Goal: Transaction & Acquisition: Book appointment/travel/reservation

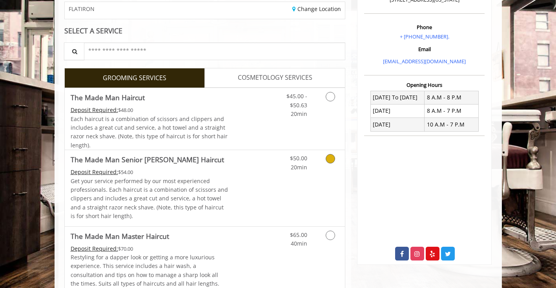
scroll to position [131, 0]
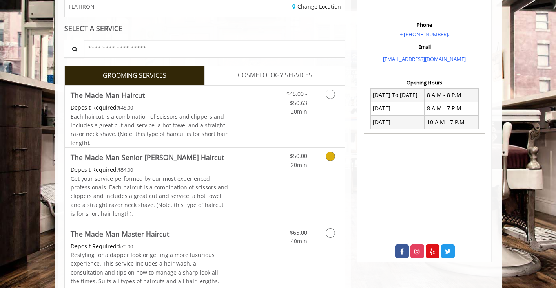
click at [225, 185] on p "Get your service performed by our most experienced professionals. Each haircut …" at bounding box center [150, 196] width 158 height 44
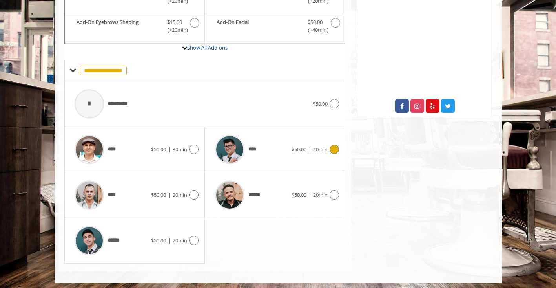
scroll to position [276, 0]
click at [98, 144] on img at bounding box center [89, 149] width 29 height 29
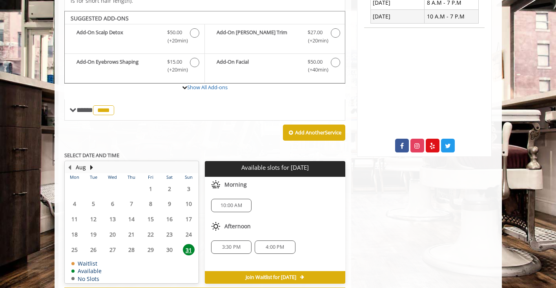
scroll to position [245, 0]
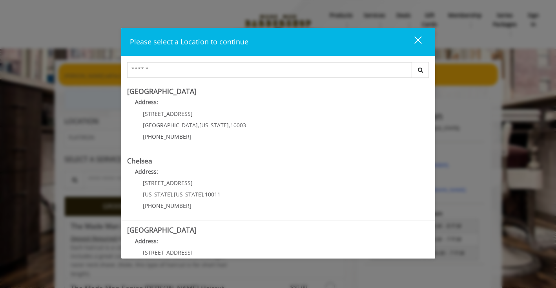
click at [417, 40] on div "close" at bounding box center [414, 42] width 16 height 12
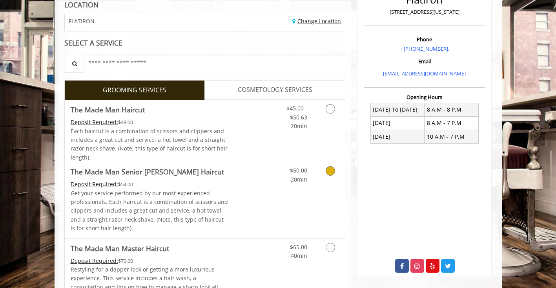
scroll to position [119, 0]
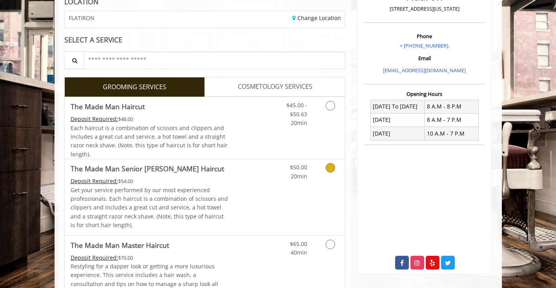
click at [252, 202] on link "Discounted Price" at bounding box center [251, 197] width 47 height 76
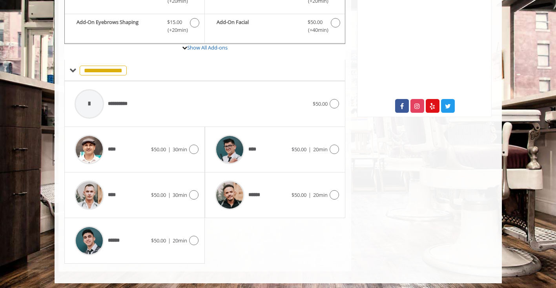
scroll to position [276, 0]
click at [113, 240] on span "******" at bounding box center [117, 241] width 18 height 8
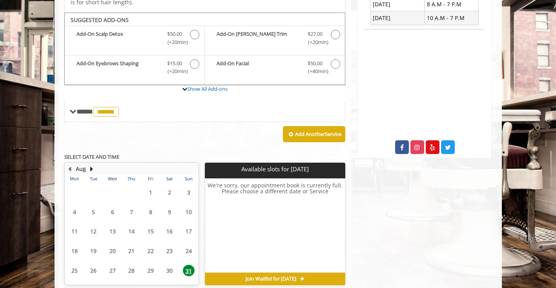
scroll to position [245, 0]
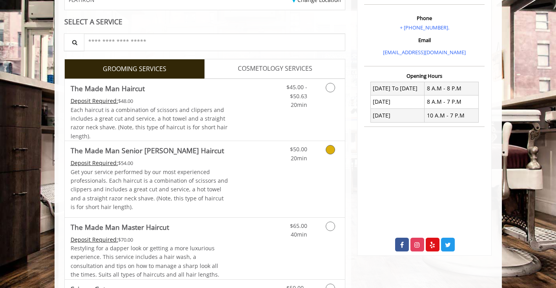
scroll to position [138, 0]
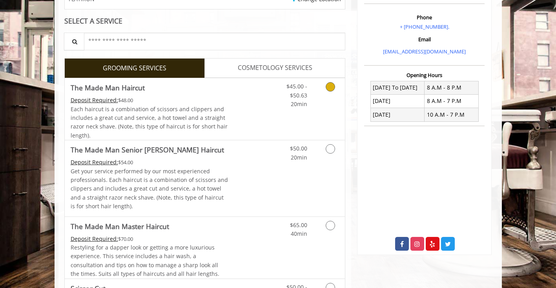
click at [205, 108] on span "Each haircut is a combination of scissors and clippers and includes a great cut…" at bounding box center [149, 122] width 157 height 34
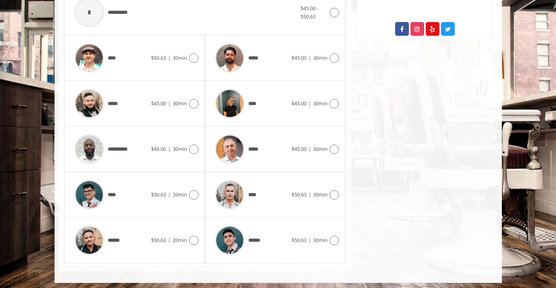
scroll to position [353, 0]
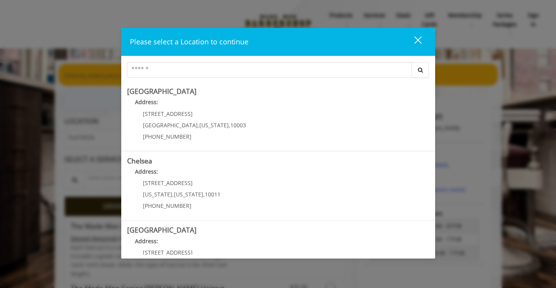
click at [49, 86] on div "Please select a Location to continue close Search Greenwich Village Address: 60…" at bounding box center [278, 144] width 556 height 288
click at [422, 44] on button "close" at bounding box center [413, 42] width 27 height 16
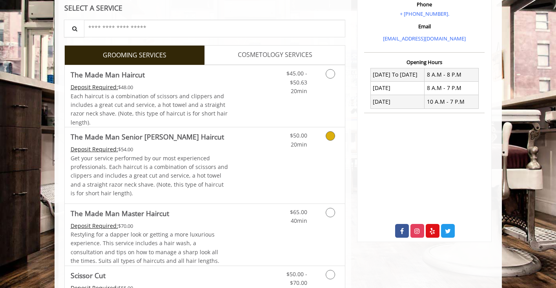
scroll to position [152, 0]
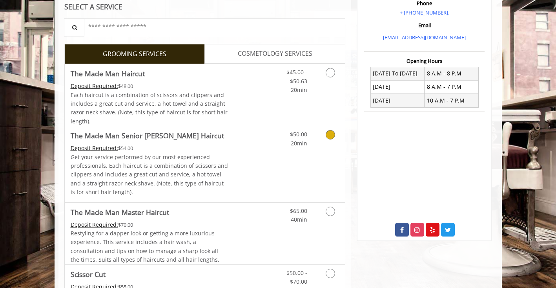
click at [221, 173] on p "Get your service performed by our most experienced professionals. Each haircut …" at bounding box center [150, 175] width 158 height 44
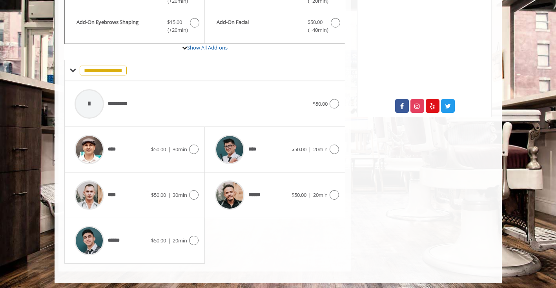
scroll to position [276, 0]
click at [135, 190] on div "****" at bounding box center [111, 195] width 80 height 37
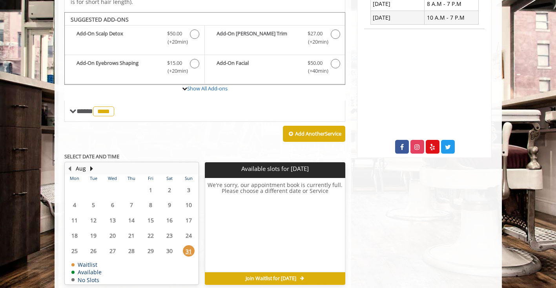
scroll to position [245, 0]
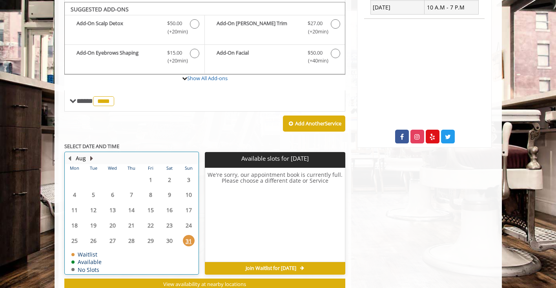
click at [90, 155] on button "Next Month" at bounding box center [92, 158] width 6 height 9
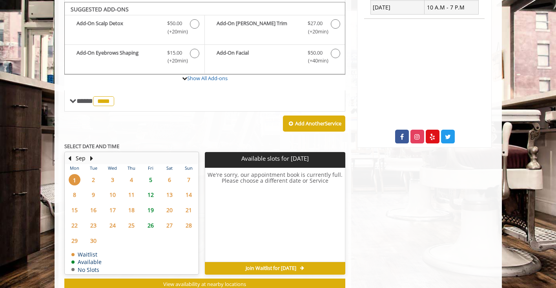
click at [150, 205] on span "19" at bounding box center [151, 209] width 12 height 11
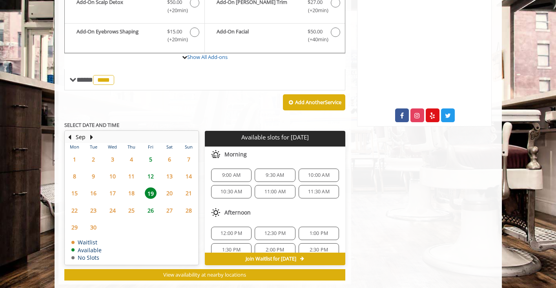
scroll to position [278, 0]
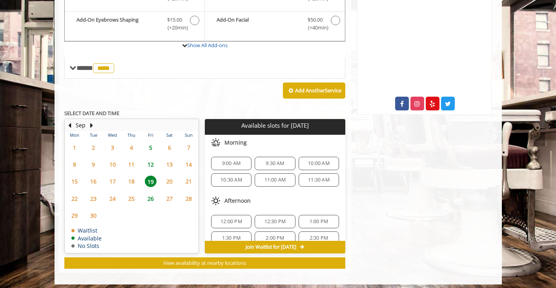
click at [150, 195] on span "26" at bounding box center [151, 198] width 12 height 11
click at [308, 160] on span "10:00 AM" at bounding box center [319, 163] width 22 height 6
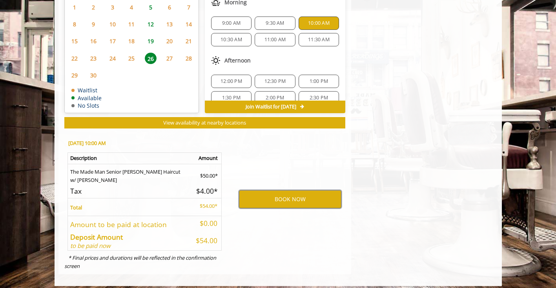
scroll to position [418, 0]
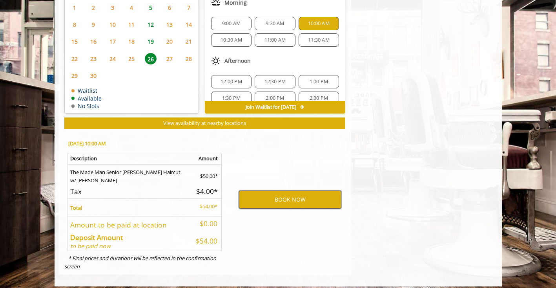
click at [277, 201] on button "BOOK NOW" at bounding box center [290, 199] width 102 height 18
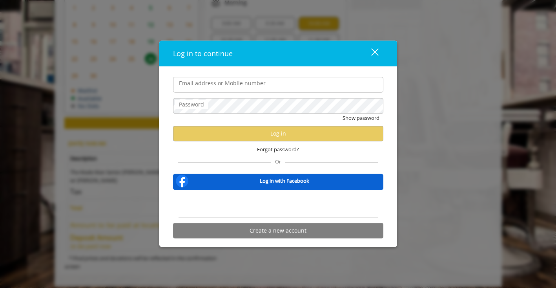
click at [266, 205] on div "Sign in with Google. Opens in new tab" at bounding box center [278, 203] width 72 height 17
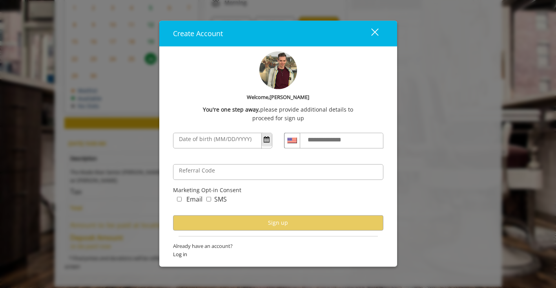
click at [265, 141] on span "Open Calendar" at bounding box center [267, 139] width 6 height 6
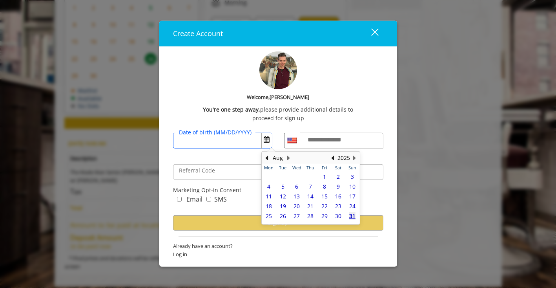
click at [211, 144] on input "Date of birth (MM/DD/YYYY)" at bounding box center [222, 141] width 99 height 16
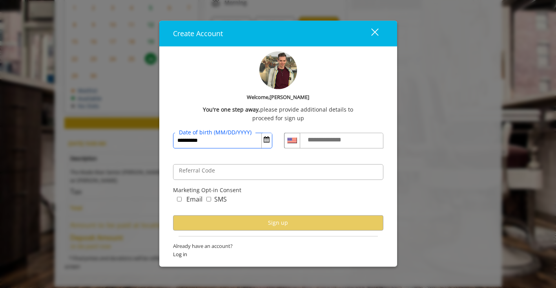
type input "**********"
click at [338, 145] on input "**********" at bounding box center [342, 141] width 84 height 16
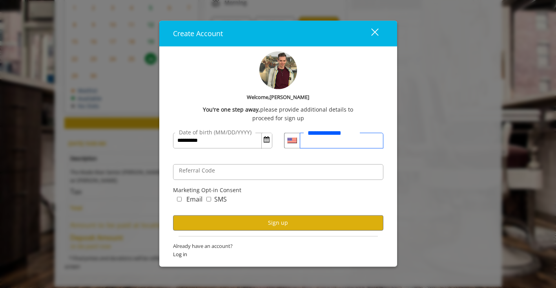
type input "**********"
click at [278, 223] on button "Sign up" at bounding box center [278, 222] width 210 height 15
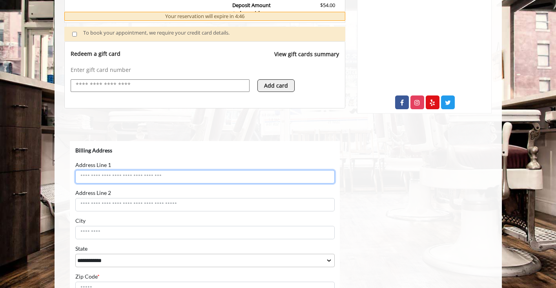
scroll to position [307, 0]
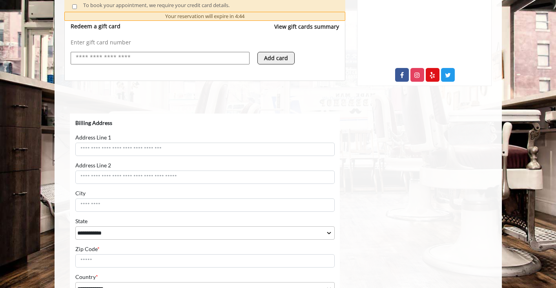
click at [126, 138] on div "Address Line 1 Billing Address can't be empty" at bounding box center [204, 144] width 259 height 22
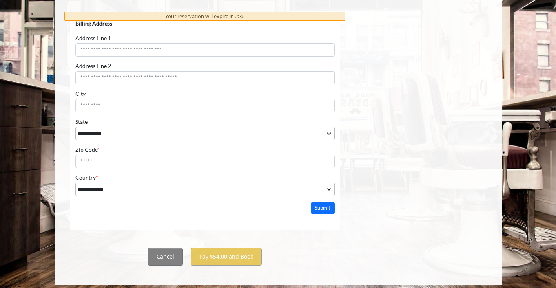
scroll to position [406, 0]
click at [166, 253] on button "Cancel" at bounding box center [165, 257] width 35 height 18
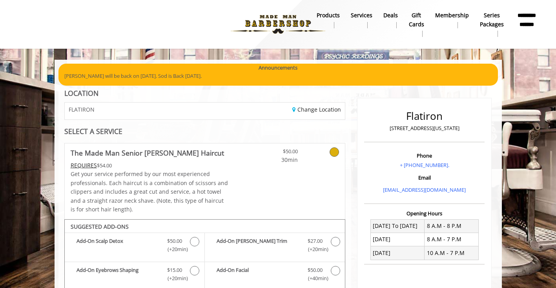
scroll to position [0, 0]
click at [229, 164] on link at bounding box center [240, 181] width 24 height 76
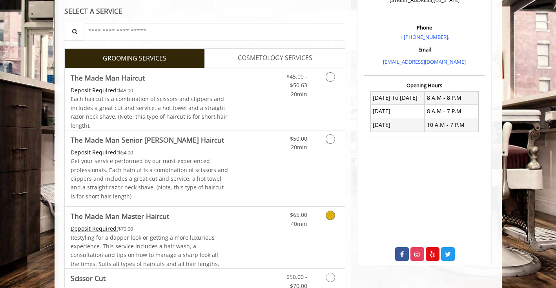
scroll to position [128, 0]
click at [188, 163] on p "Get your service performed by our most experienced professionals. Each haircut …" at bounding box center [150, 179] width 158 height 44
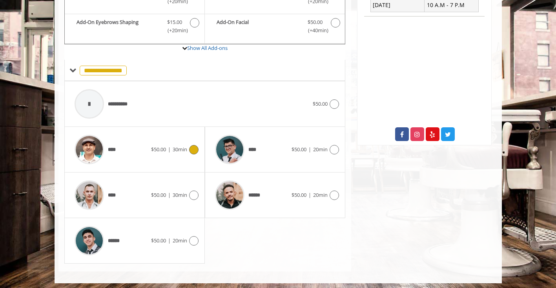
scroll to position [247, 0]
click at [256, 151] on span "****" at bounding box center [235, 149] width 48 height 37
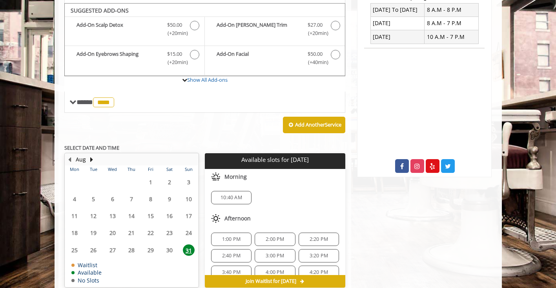
scroll to position [217, 0]
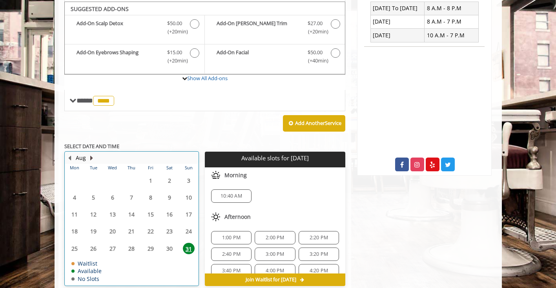
click at [92, 154] on button "Next Month" at bounding box center [92, 157] width 6 height 9
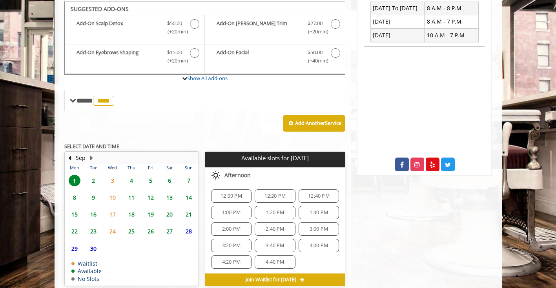
click at [150, 229] on span "26" at bounding box center [151, 230] width 12 height 11
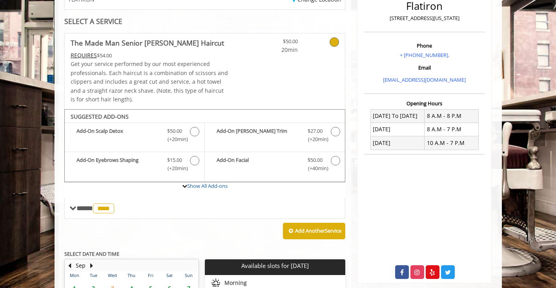
scroll to position [90, 0]
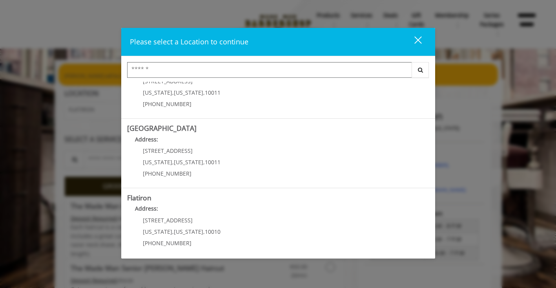
scroll to position [131, 0]
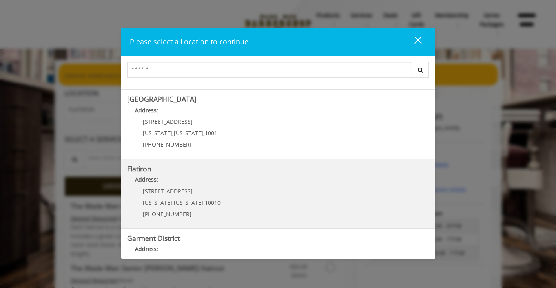
click at [204, 188] on p "[STREET_ADDRESS]" at bounding box center [182, 191] width 78 height 6
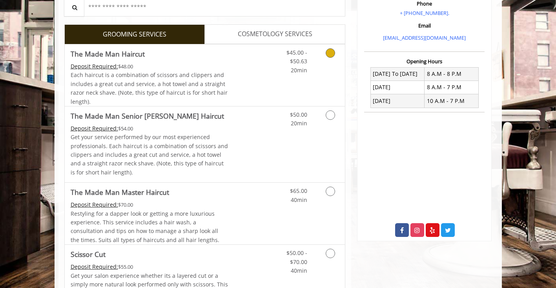
scroll to position [158, 0]
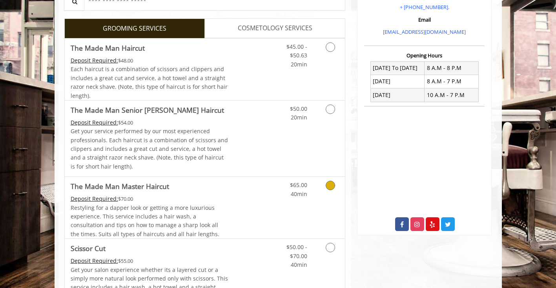
click at [239, 202] on link "Discounted Price" at bounding box center [251, 208] width 47 height 62
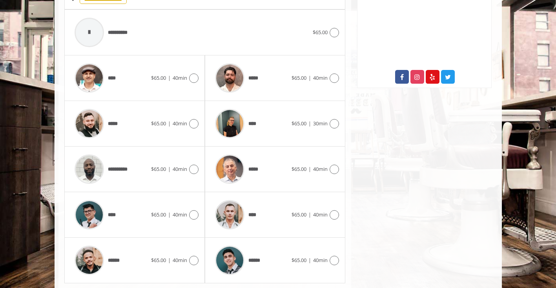
scroll to position [305, 0]
click at [188, 211] on div at bounding box center [192, 214] width 11 height 9
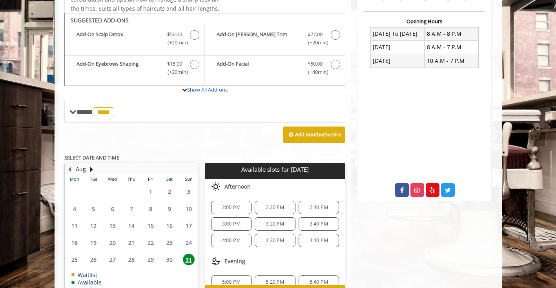
scroll to position [203, 0]
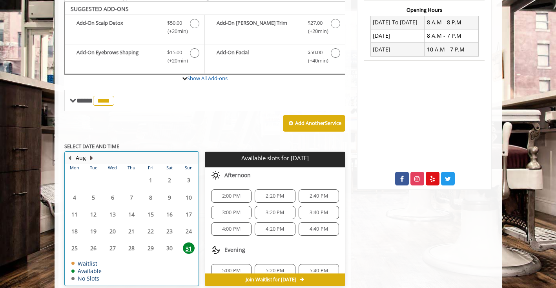
click at [90, 154] on button "Next Month" at bounding box center [92, 157] width 6 height 9
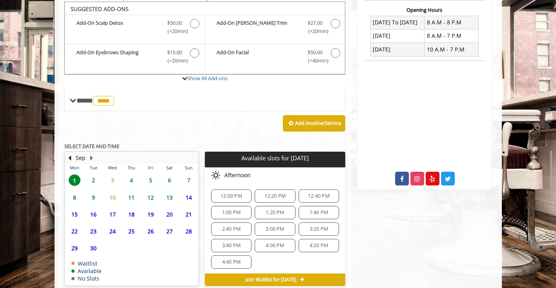
click at [152, 228] on span "26" at bounding box center [151, 230] width 12 height 11
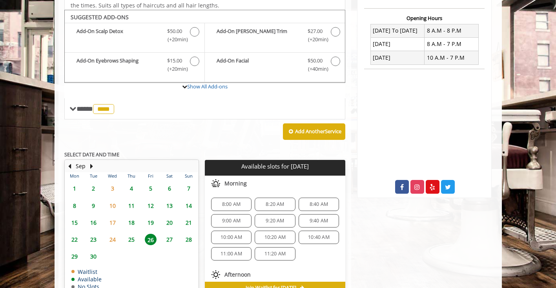
scroll to position [193, 0]
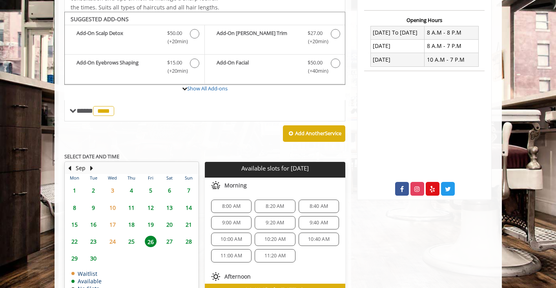
click at [219, 236] on span "10:00 AM" at bounding box center [231, 239] width 33 height 6
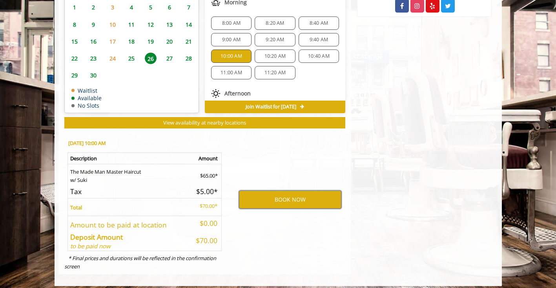
scroll to position [376, 0]
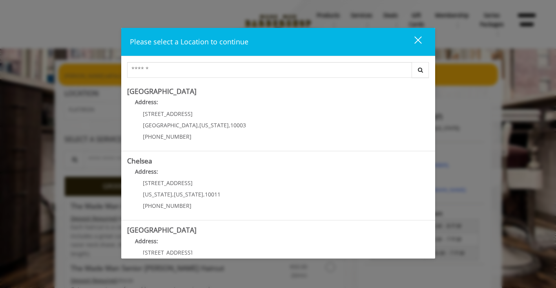
click at [419, 40] on div "close dialog" at bounding box center [417, 40] width 7 height 7
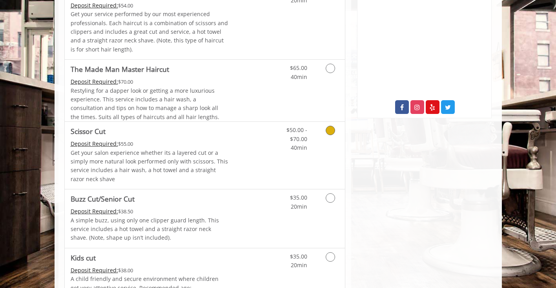
scroll to position [277, 0]
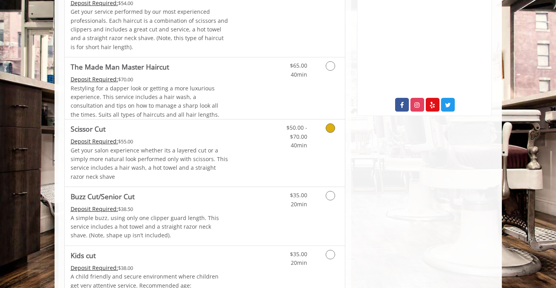
click at [241, 153] on link "Discounted Price" at bounding box center [251, 152] width 47 height 67
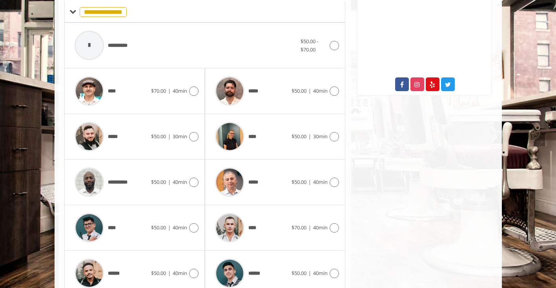
scroll to position [301, 0]
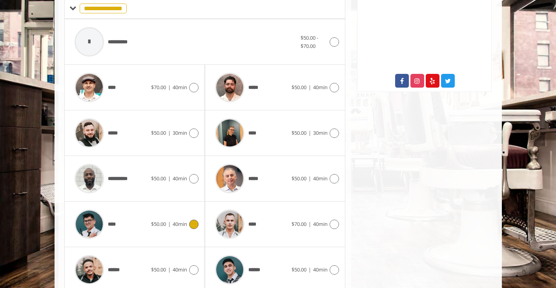
click at [194, 220] on icon at bounding box center [193, 223] width 9 height 9
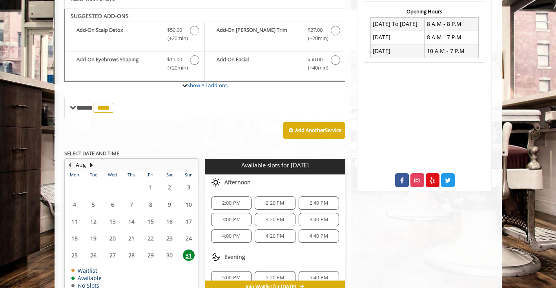
scroll to position [209, 0]
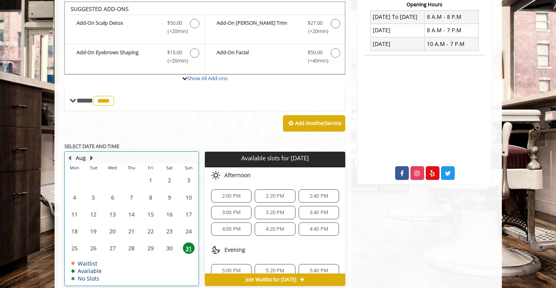
click at [91, 154] on button "Next Month" at bounding box center [92, 157] width 6 height 9
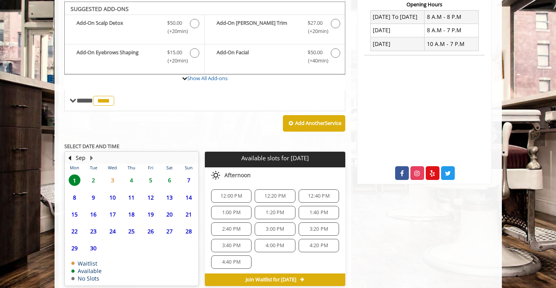
click at [149, 228] on span "26" at bounding box center [151, 230] width 12 height 11
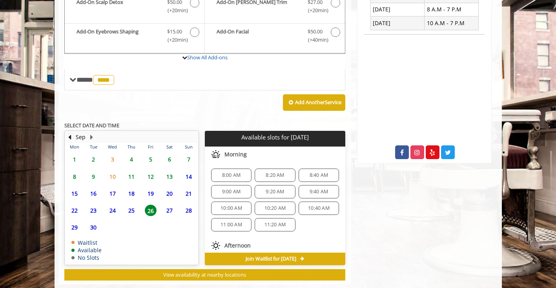
scroll to position [241, 0]
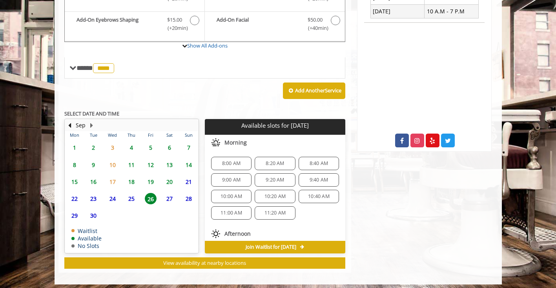
click at [232, 193] on span "10:00 AM" at bounding box center [232, 196] width 22 height 6
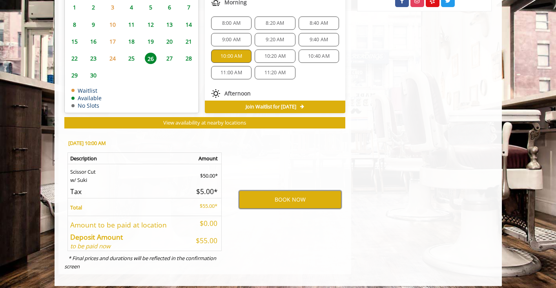
scroll to position [381, 0]
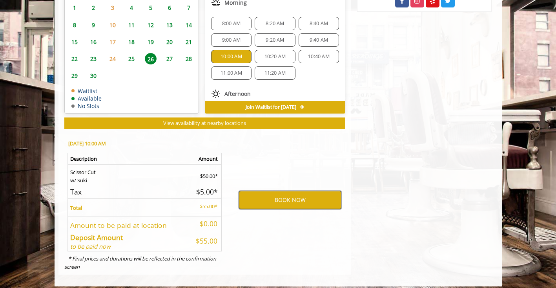
click at [294, 198] on button "BOOK NOW" at bounding box center [290, 200] width 102 height 18
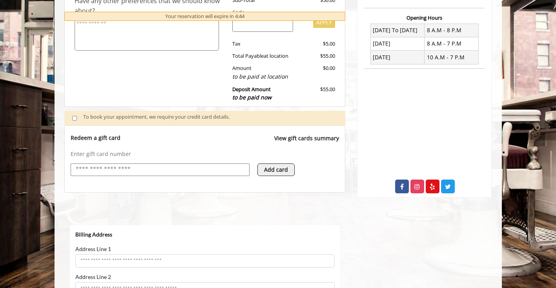
scroll to position [250, 0]
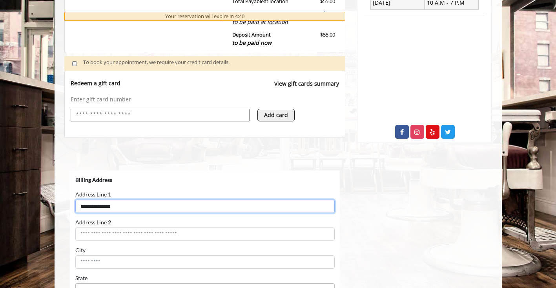
type input "**********"
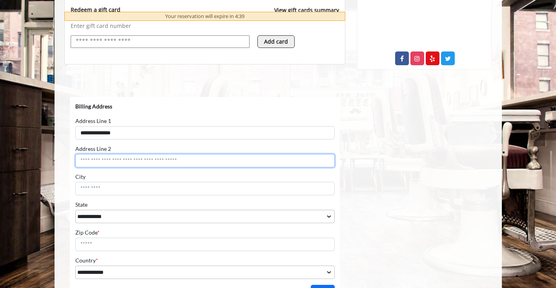
scroll to position [351, 0]
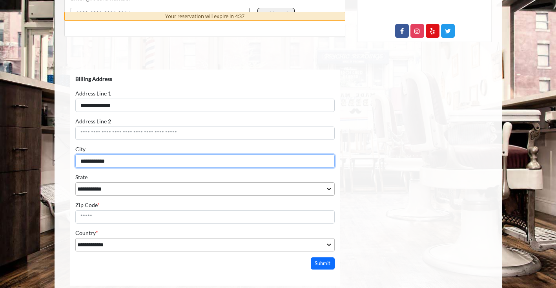
type input "**********"
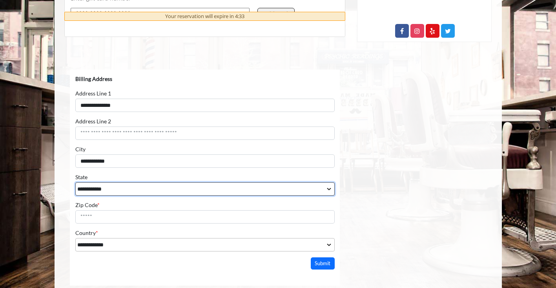
select select "**"
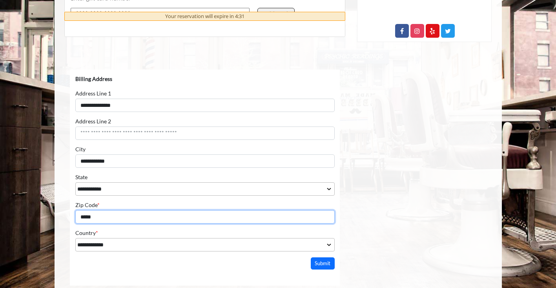
type input "*****"
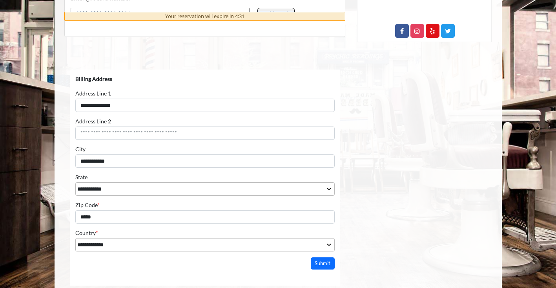
click at [431, 219] on div "Flatiron [STREET_ADDRESS][US_STATE] Phone + [PHONE_NUMBER]. Email [EMAIL_ADDRES…" at bounding box center [424, 34] width 146 height 590
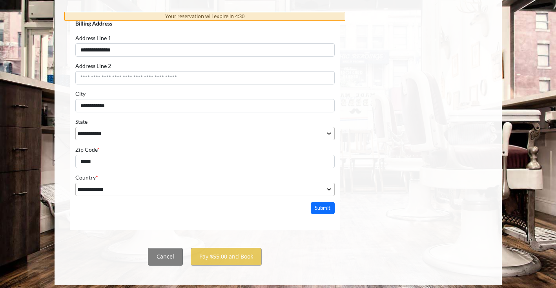
scroll to position [406, 0]
click at [329, 208] on button "Submit" at bounding box center [323, 208] width 24 height 12
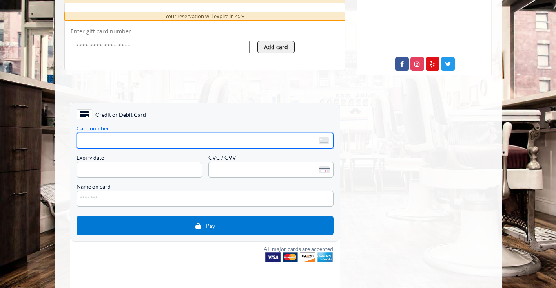
scroll to position [317, 0]
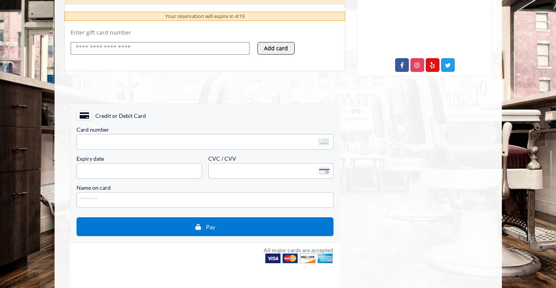
click at [363, 91] on div "Flatiron [STREET_ADDRESS][US_STATE] Phone + [PHONE_NUMBER]. Email [EMAIL_ADDRES…" at bounding box center [424, 68] width 146 height 590
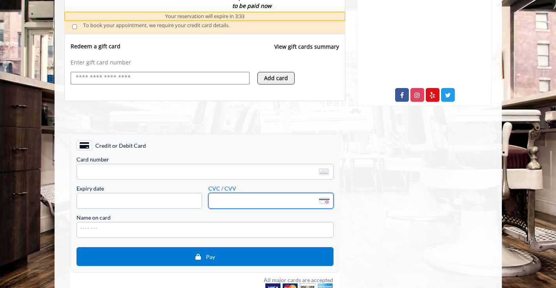
scroll to position [291, 0]
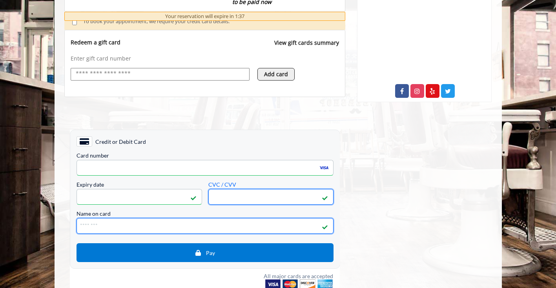
click at [113, 223] on input "Name on card" at bounding box center [204, 225] width 257 height 16
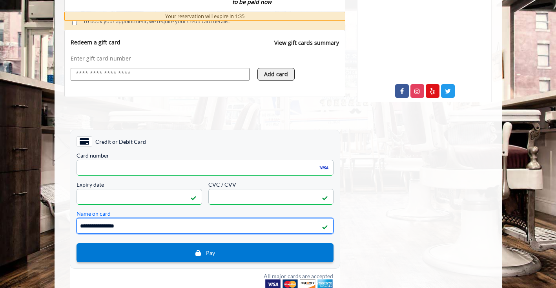
type input "**********"
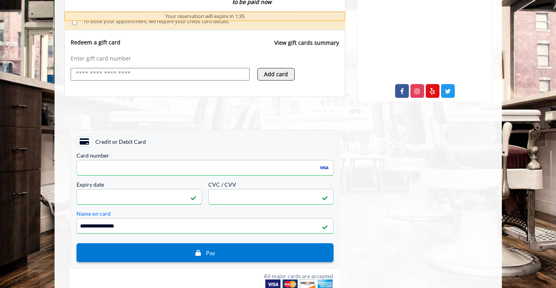
click at [211, 255] on span "Pay" at bounding box center [210, 252] width 9 height 7
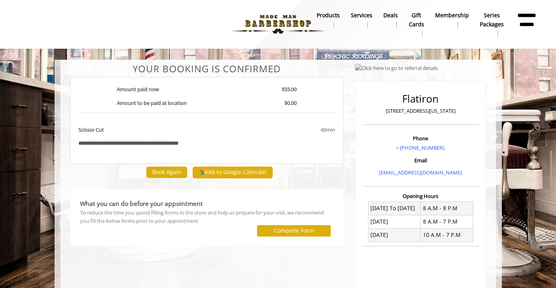
click at [286, 227] on label "Complete Form" at bounding box center [294, 230] width 40 height 6
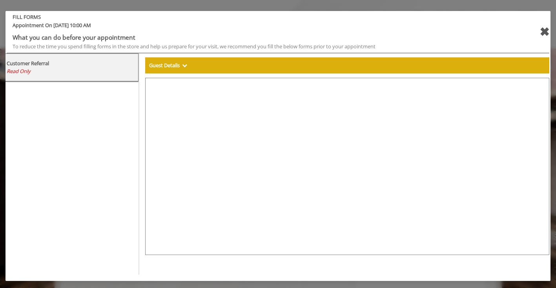
select select "***"
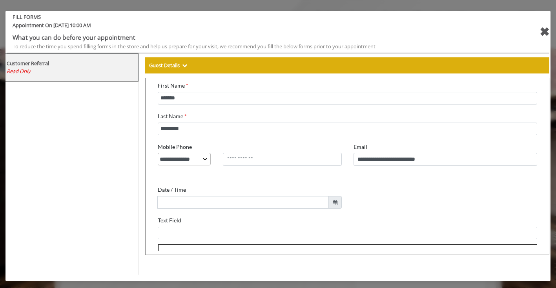
scroll to position [68, 0]
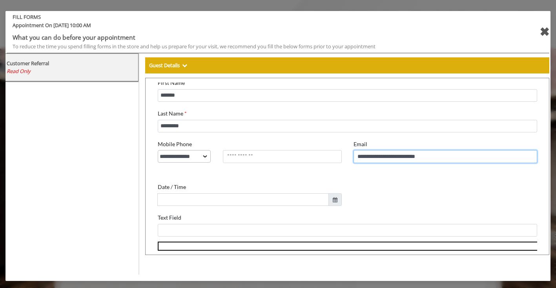
click at [382, 154] on input "**********" at bounding box center [441, 151] width 184 height 13
click at [376, 175] on div "**********" at bounding box center [440, 170] width 195 height 74
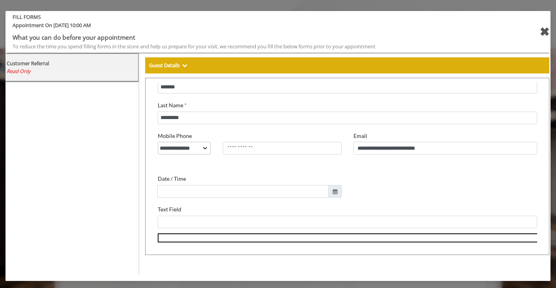
scroll to position [81, 0]
click at [234, 229] on td at bounding box center [271, 233] width 79 height 8
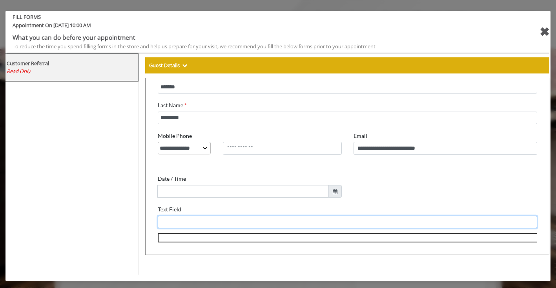
click at [221, 216] on input "Text Field" at bounding box center [343, 217] width 380 height 13
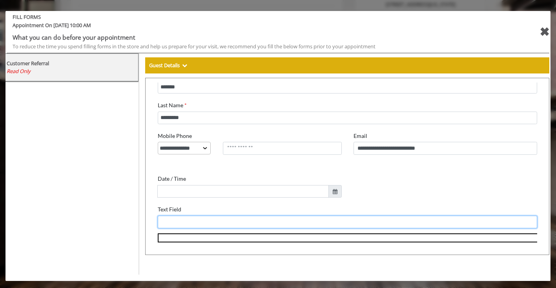
scroll to position [109, 0]
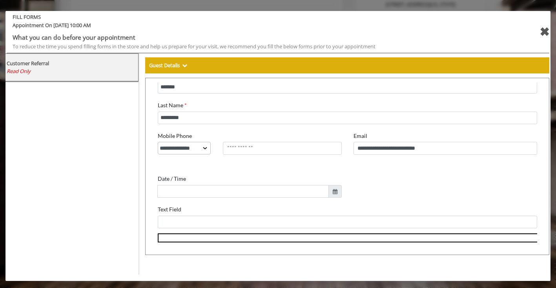
click at [187, 62] on span "Show" at bounding box center [184, 65] width 5 height 7
select select
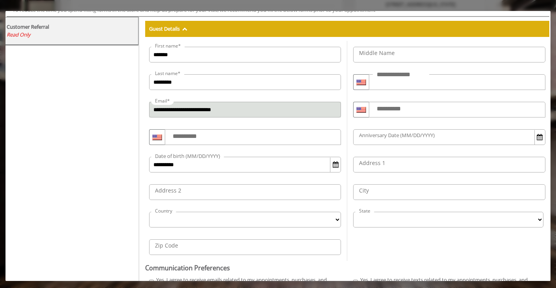
scroll to position [52, 0]
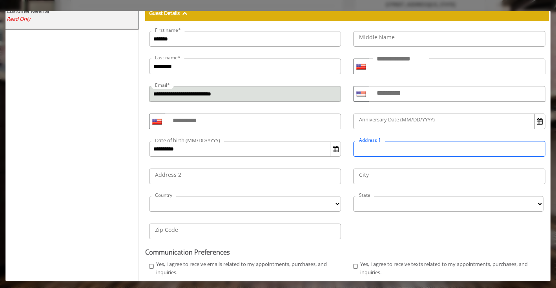
type input "*"
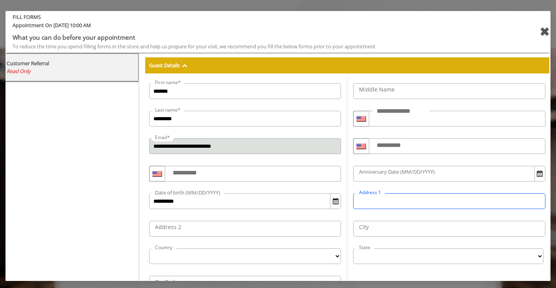
scroll to position [0, 0]
click at [540, 30] on div "✖" at bounding box center [545, 31] width 10 height 19
